Goal: Find specific page/section: Find specific page/section

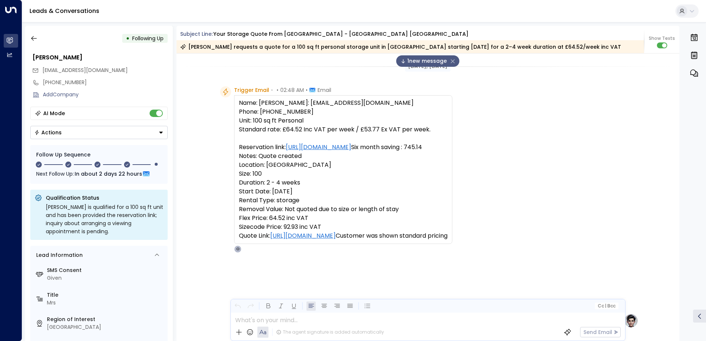
click at [31, 38] on icon "button" at bounding box center [33, 38] width 7 height 7
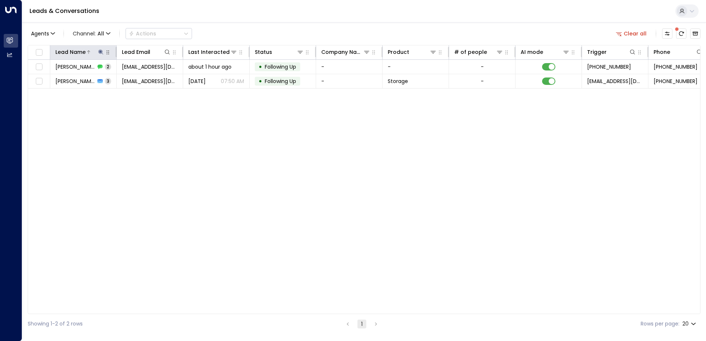
click at [98, 52] on icon at bounding box center [101, 52] width 6 height 6
click at [146, 79] on icon "button" at bounding box center [147, 78] width 5 height 5
click at [127, 81] on input "text" at bounding box center [101, 79] width 102 height 14
paste input "**********"
type input "**********"
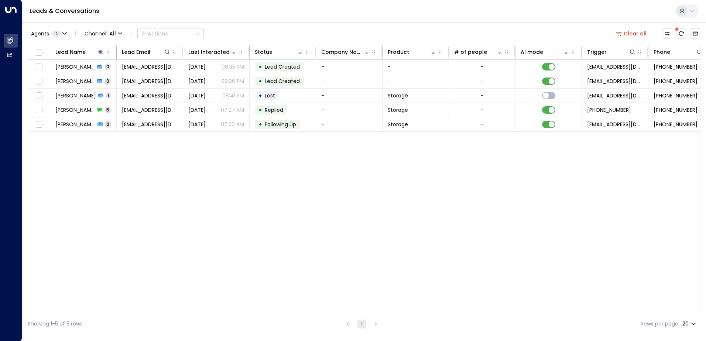
click at [261, 149] on div "Lead Name Lead Email Last Interacted Status Company Name Product # of people AI…" at bounding box center [364, 179] width 673 height 269
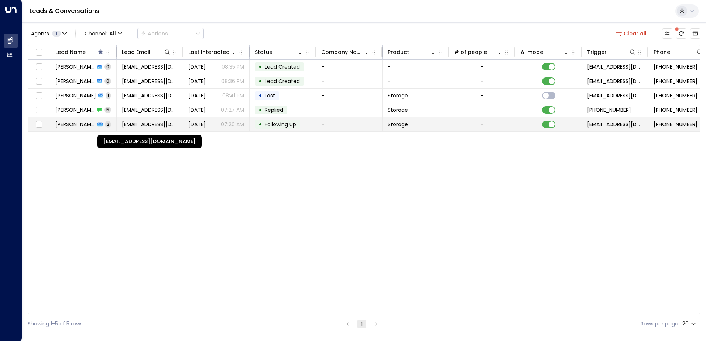
click at [177, 121] on span "[EMAIL_ADDRESS][DOMAIN_NAME]" at bounding box center [150, 124] width 56 height 7
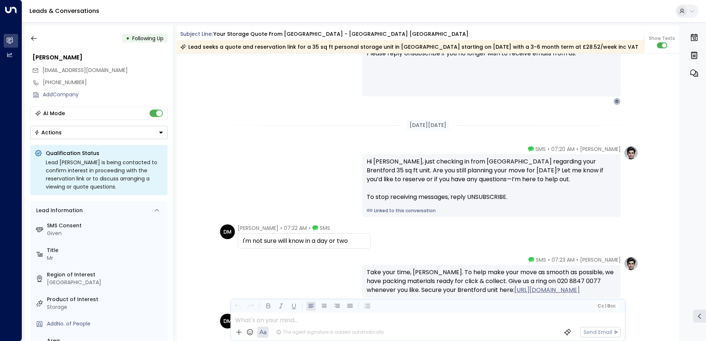
scroll to position [903, 0]
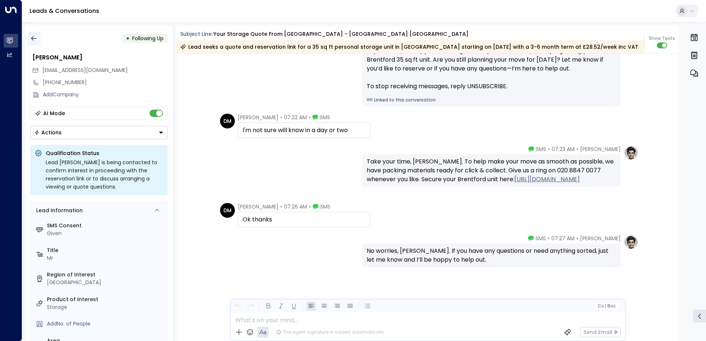
click at [35, 41] on icon "button" at bounding box center [33, 38] width 7 height 7
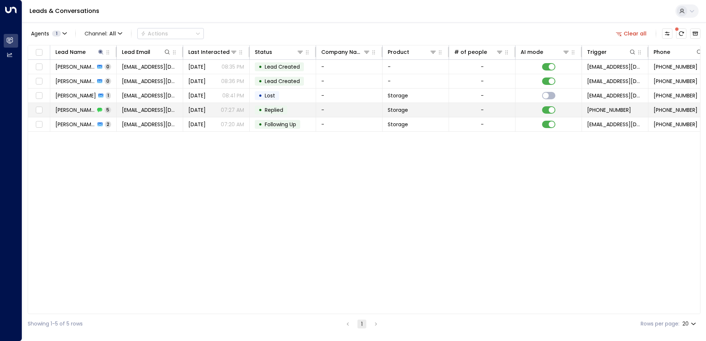
click at [86, 115] on td "[PERSON_NAME] 5" at bounding box center [83, 110] width 66 height 14
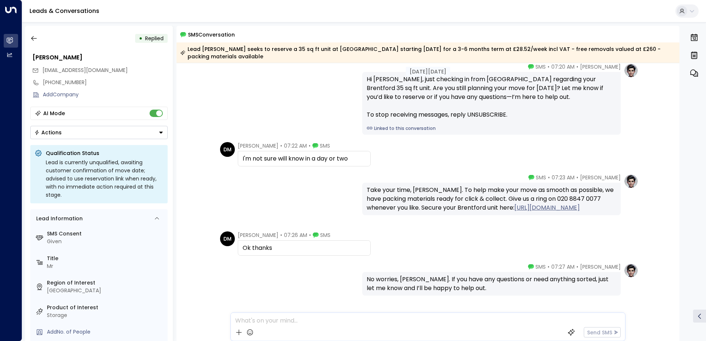
scroll to position [61, 0]
